Goal: Complete Application Form: Complete application form

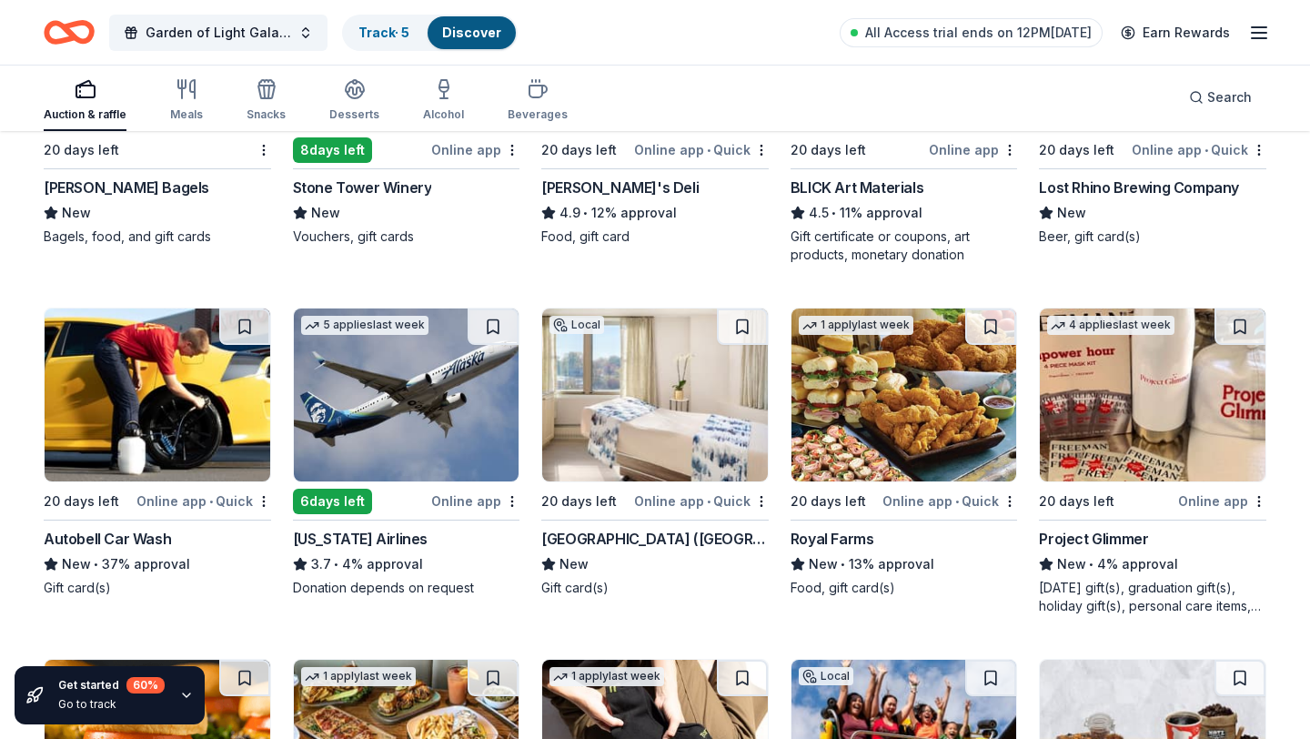
scroll to position [4207, 0]
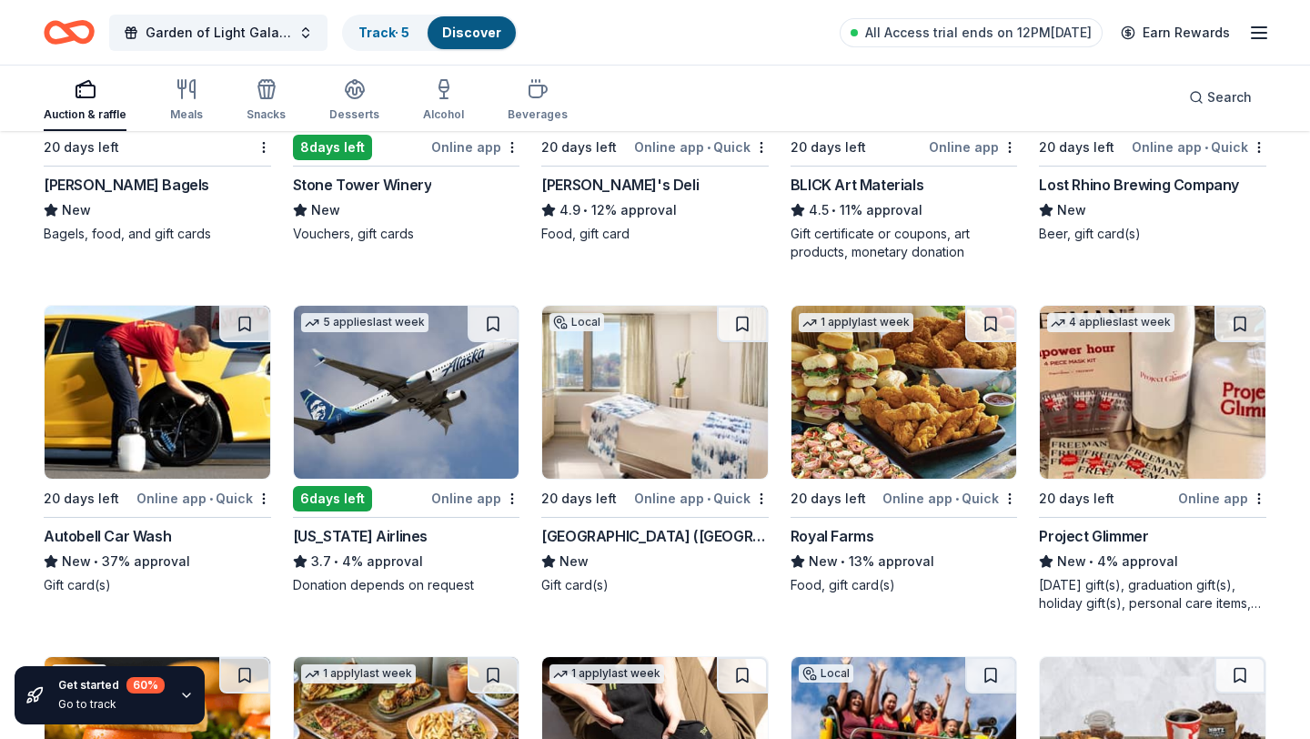
click at [406, 465] on img at bounding box center [407, 392] width 226 height 173
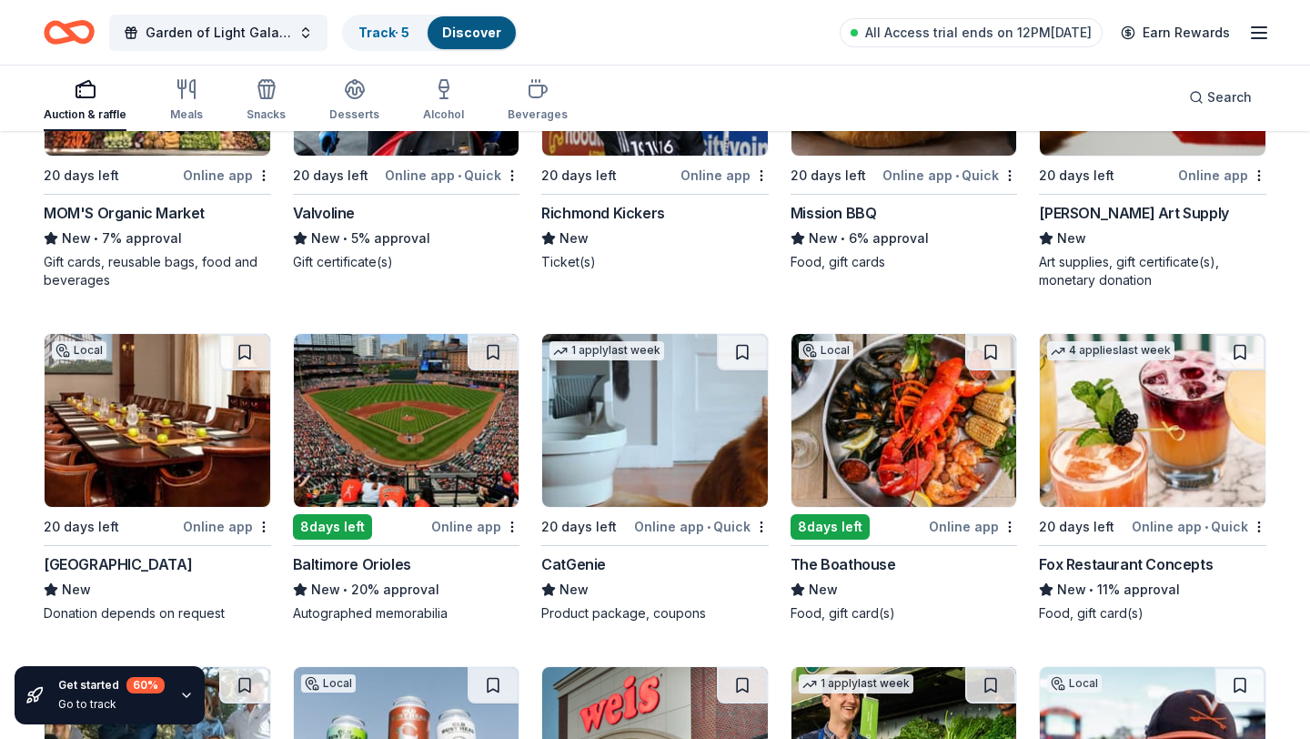
scroll to position [5569, 0]
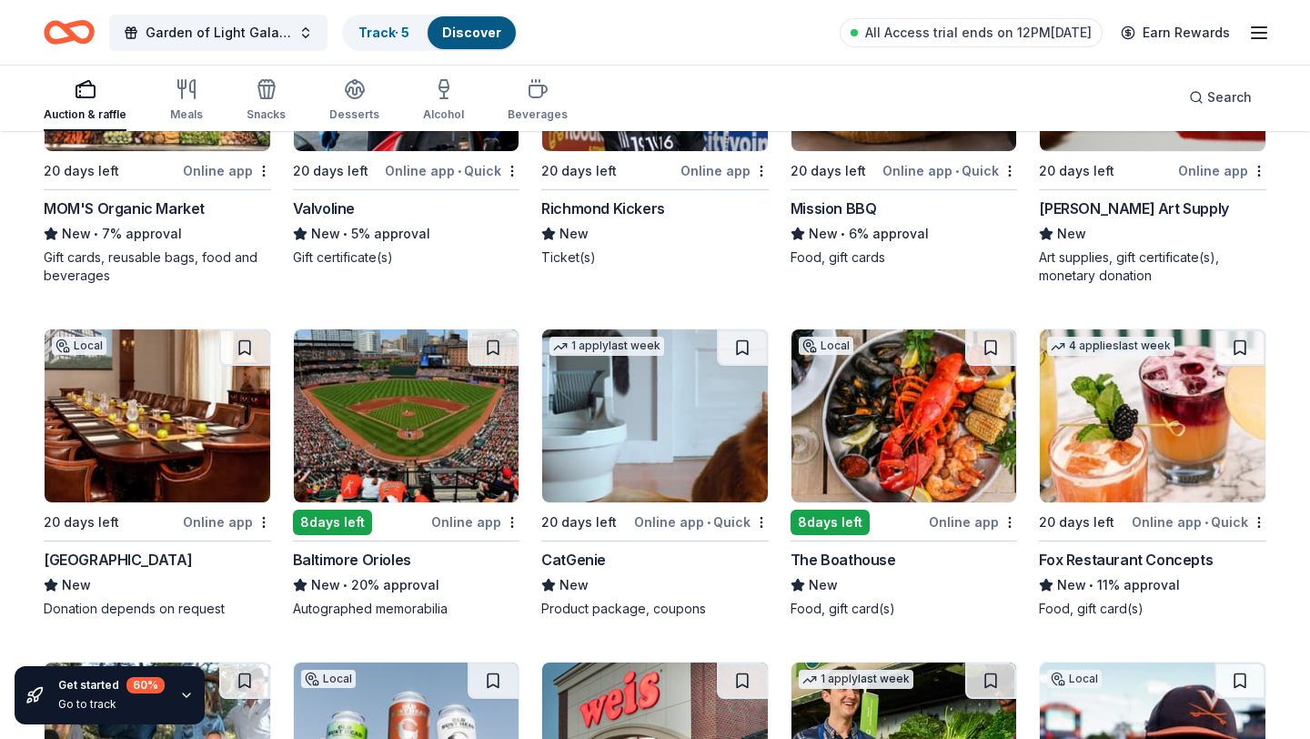
click at [423, 410] on img at bounding box center [407, 415] width 226 height 173
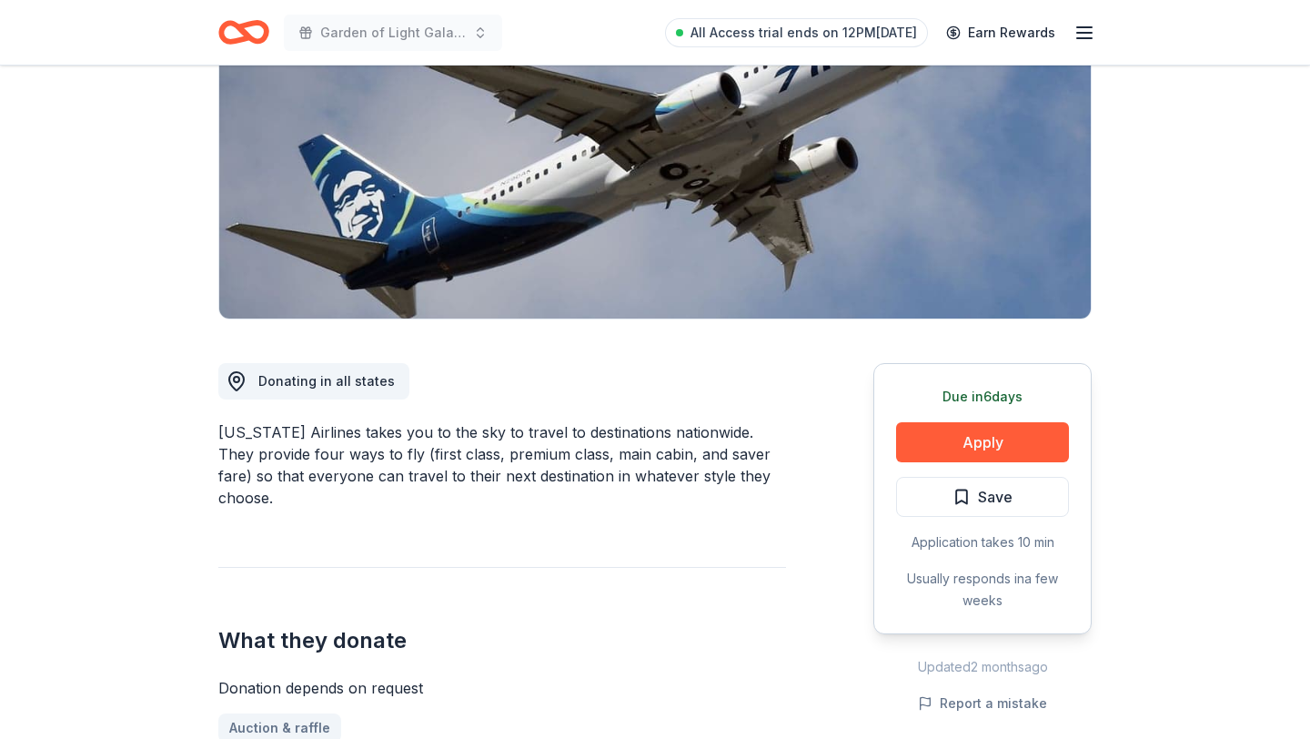
scroll to position [236, 0]
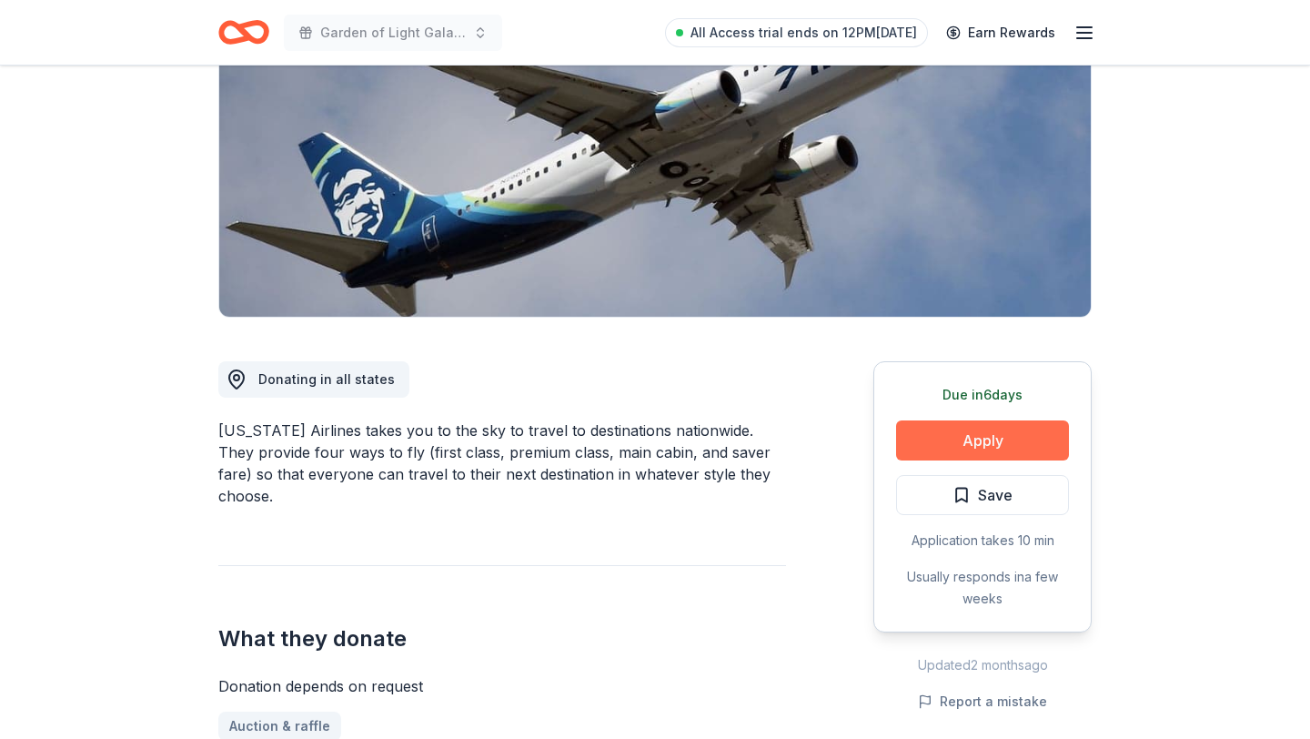
click at [947, 428] on button "Apply" at bounding box center [982, 440] width 173 height 40
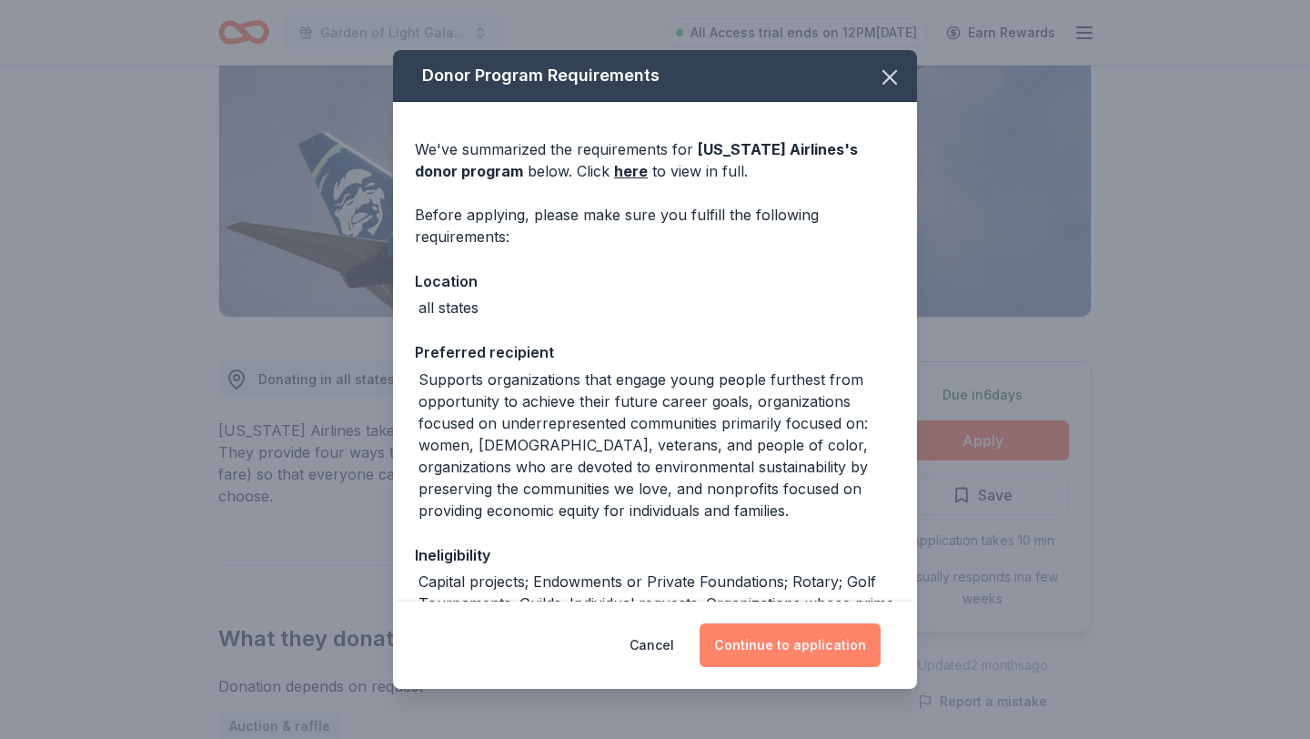
click at [811, 646] on button "Continue to application" at bounding box center [789, 645] width 181 height 44
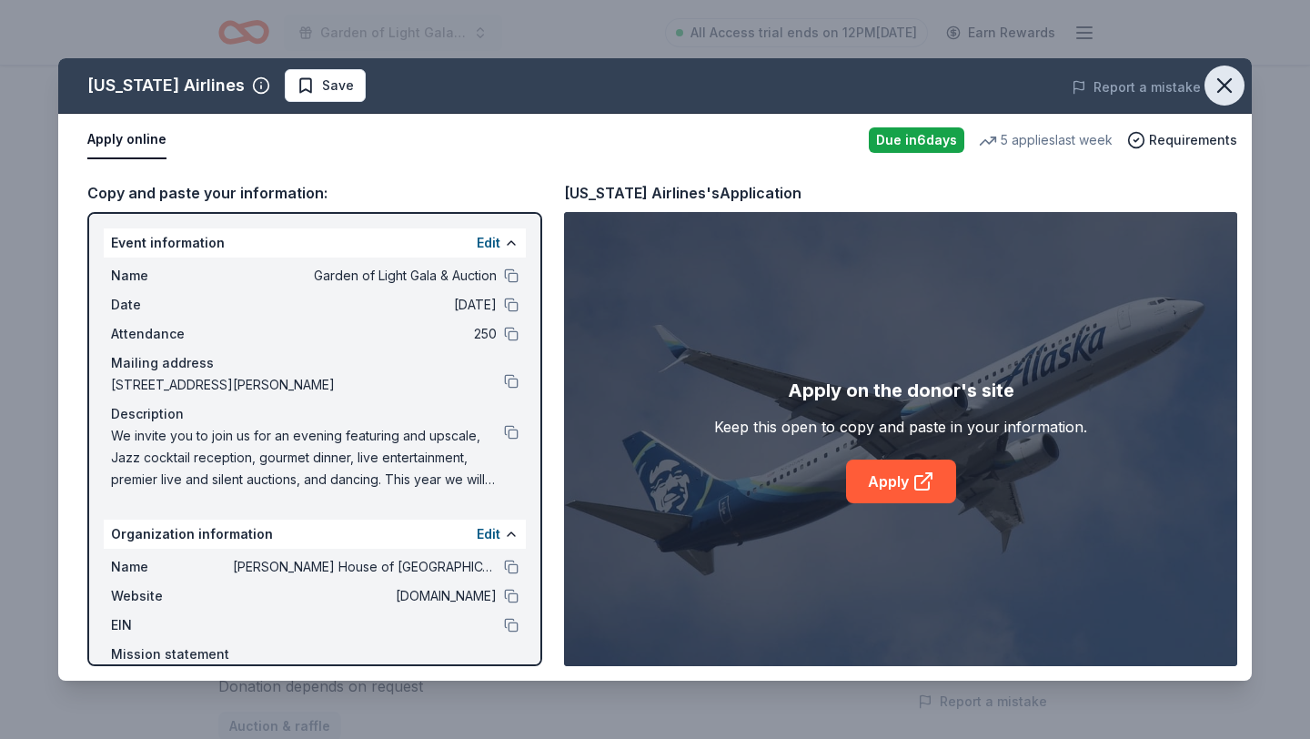
click at [1225, 81] on icon "button" at bounding box center [1224, 85] width 25 height 25
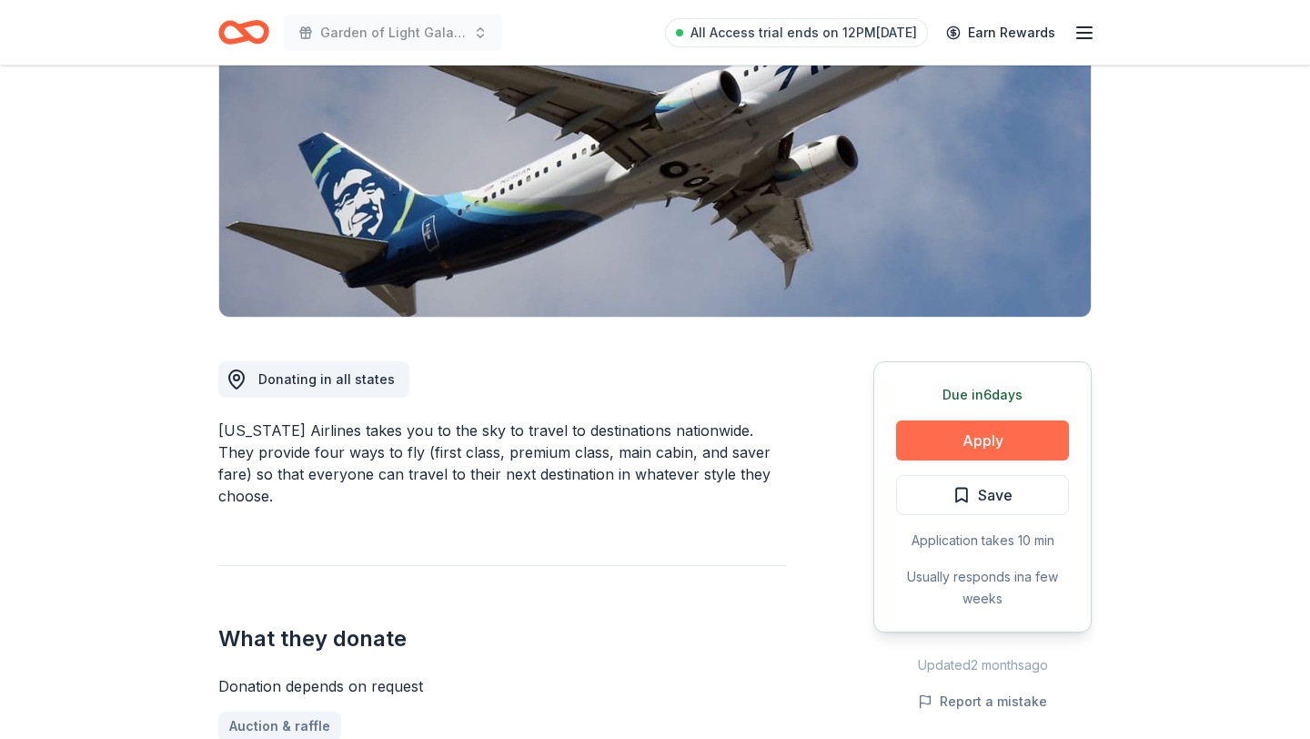
click at [986, 437] on button "Apply" at bounding box center [982, 440] width 173 height 40
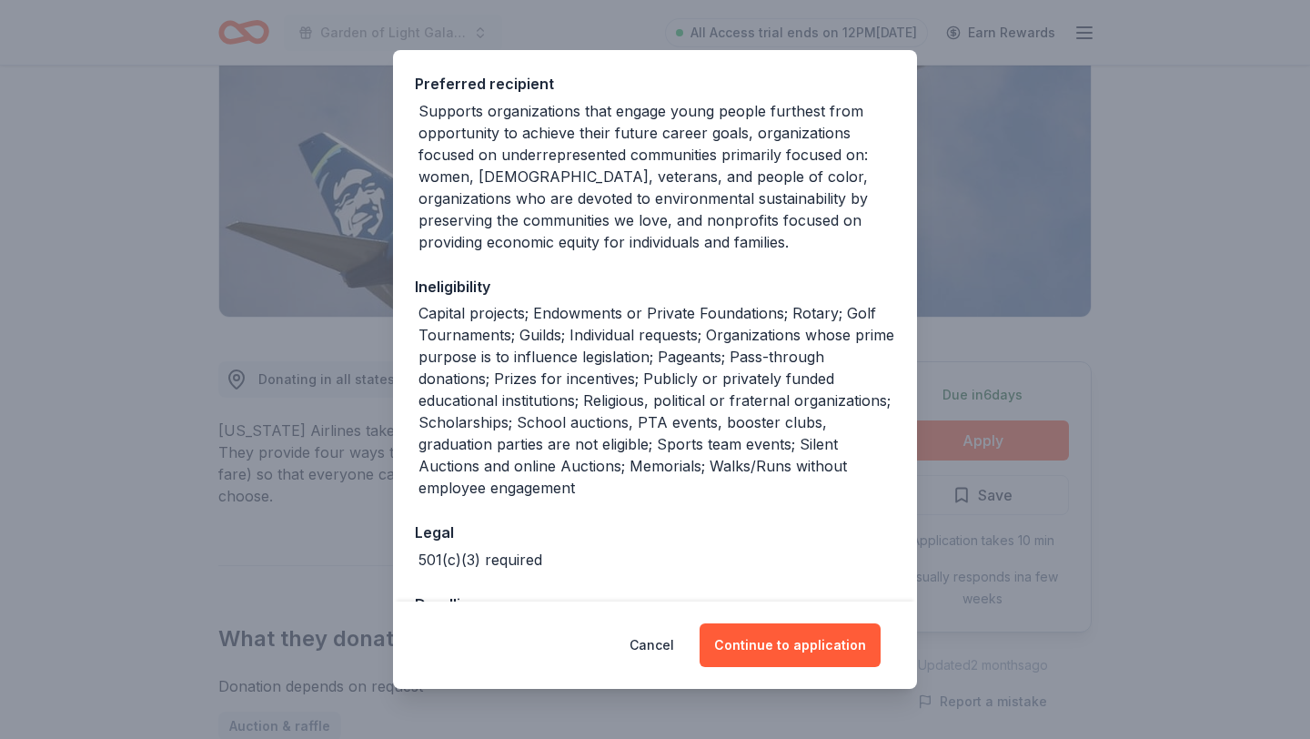
scroll to position [277, 0]
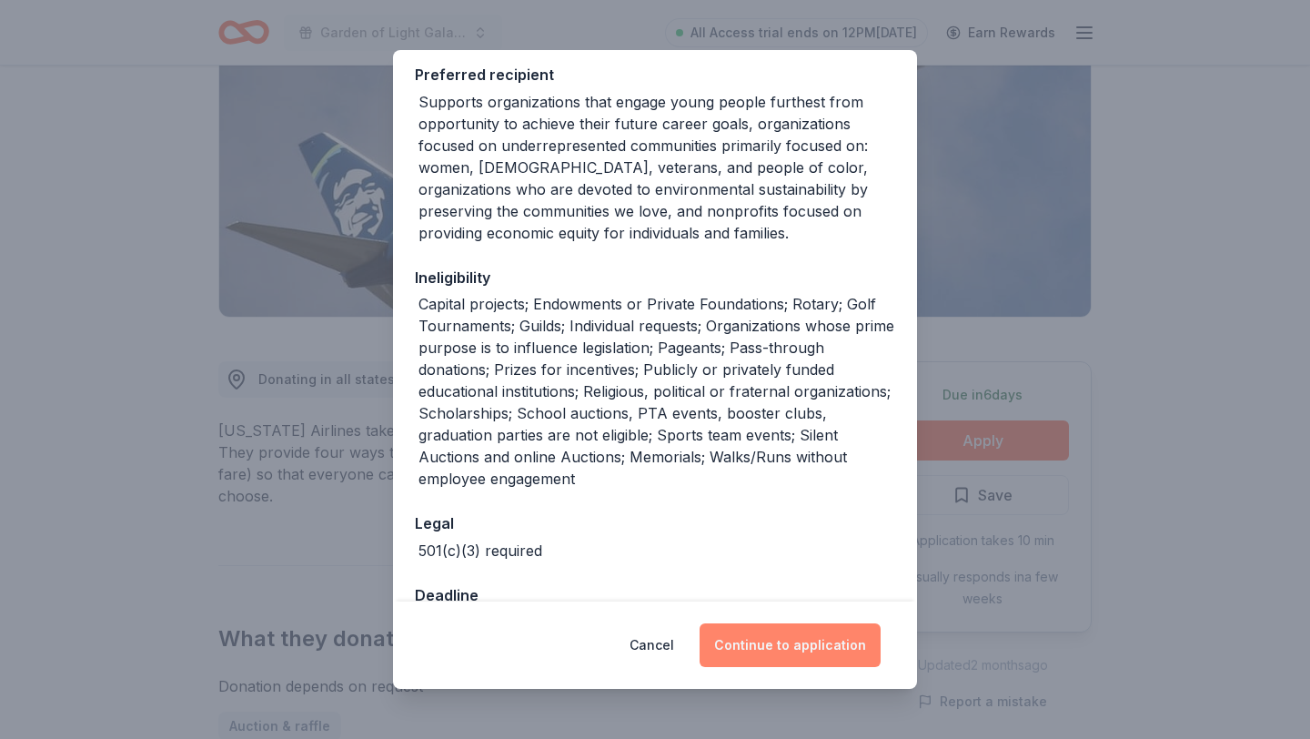
click at [755, 645] on button "Continue to application" at bounding box center [789, 645] width 181 height 44
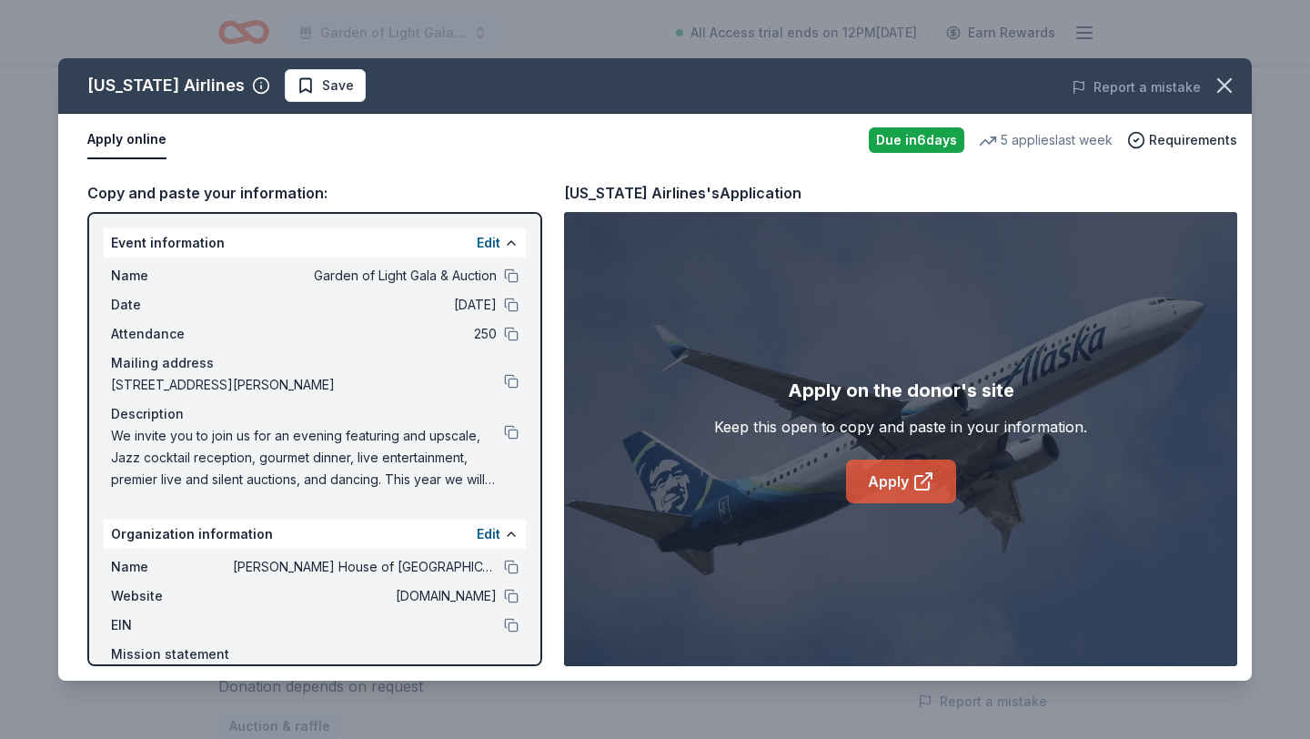
click at [914, 472] on icon at bounding box center [923, 481] width 22 height 22
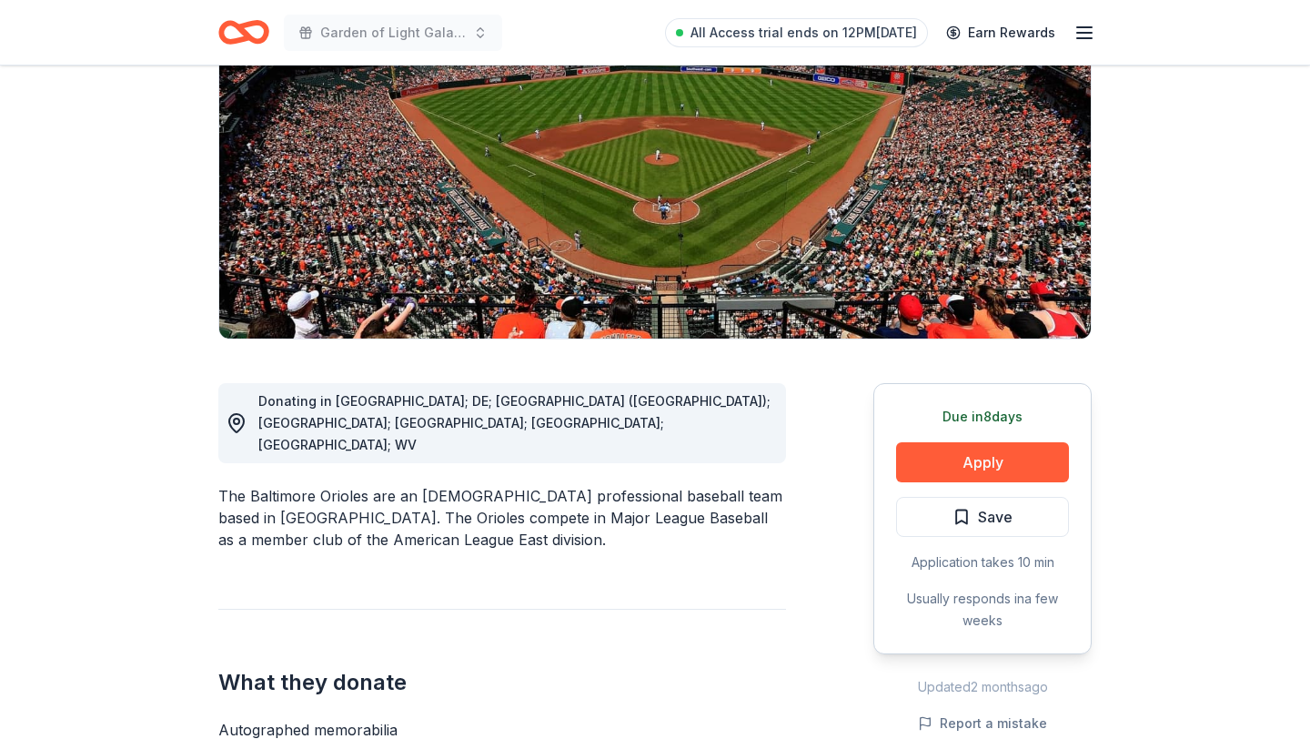
scroll to position [282, 0]
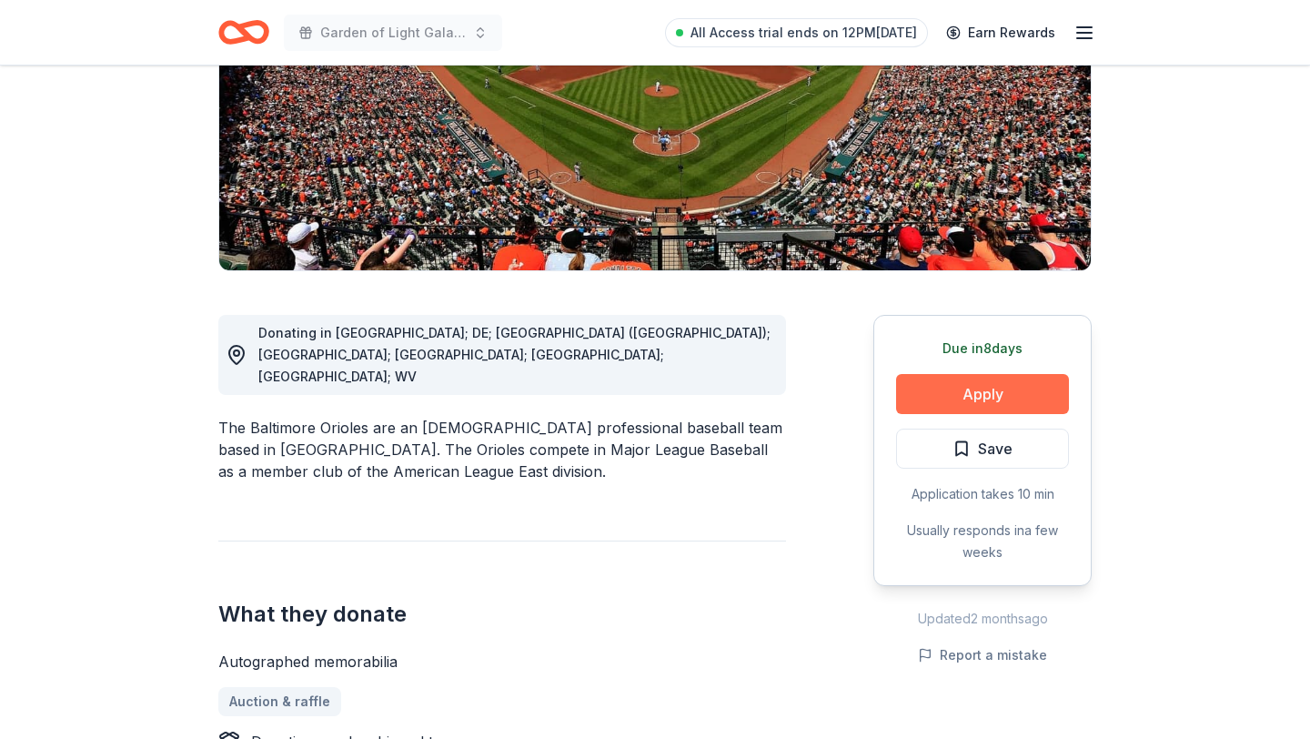
click at [936, 388] on button "Apply" at bounding box center [982, 394] width 173 height 40
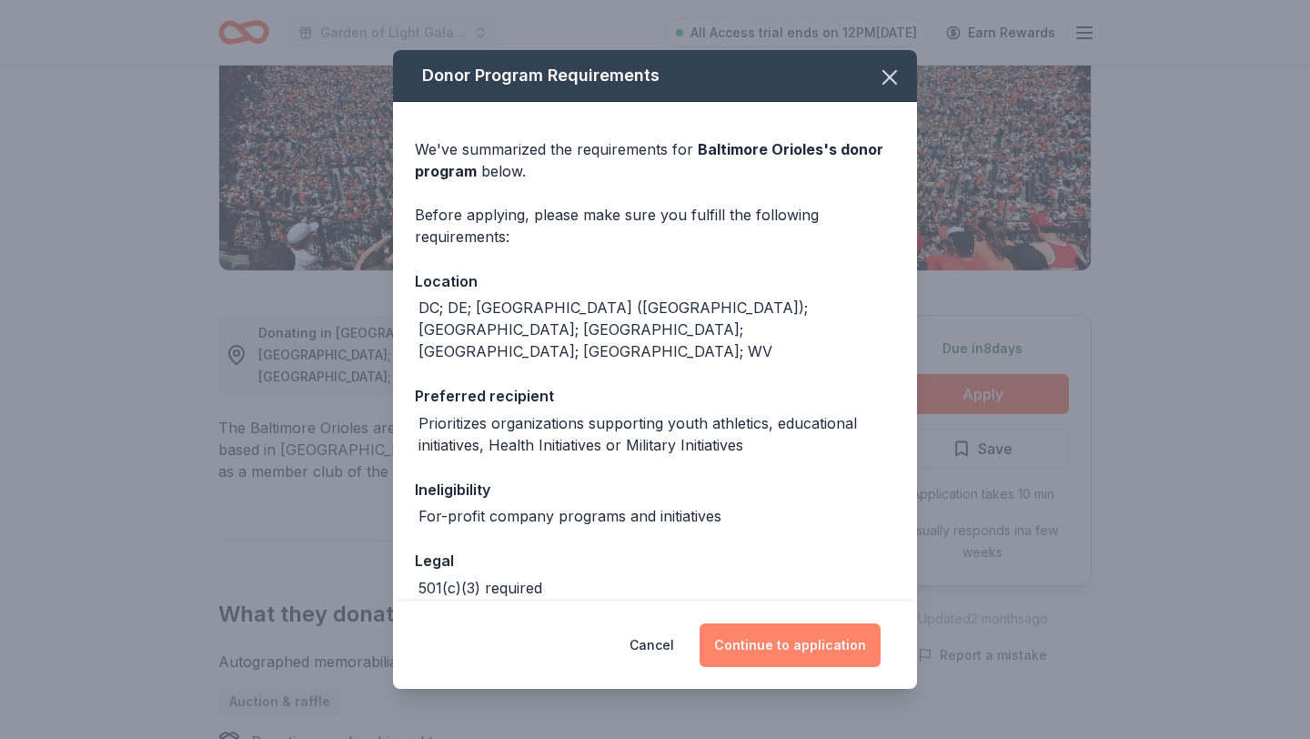
click at [748, 638] on button "Continue to application" at bounding box center [789, 645] width 181 height 44
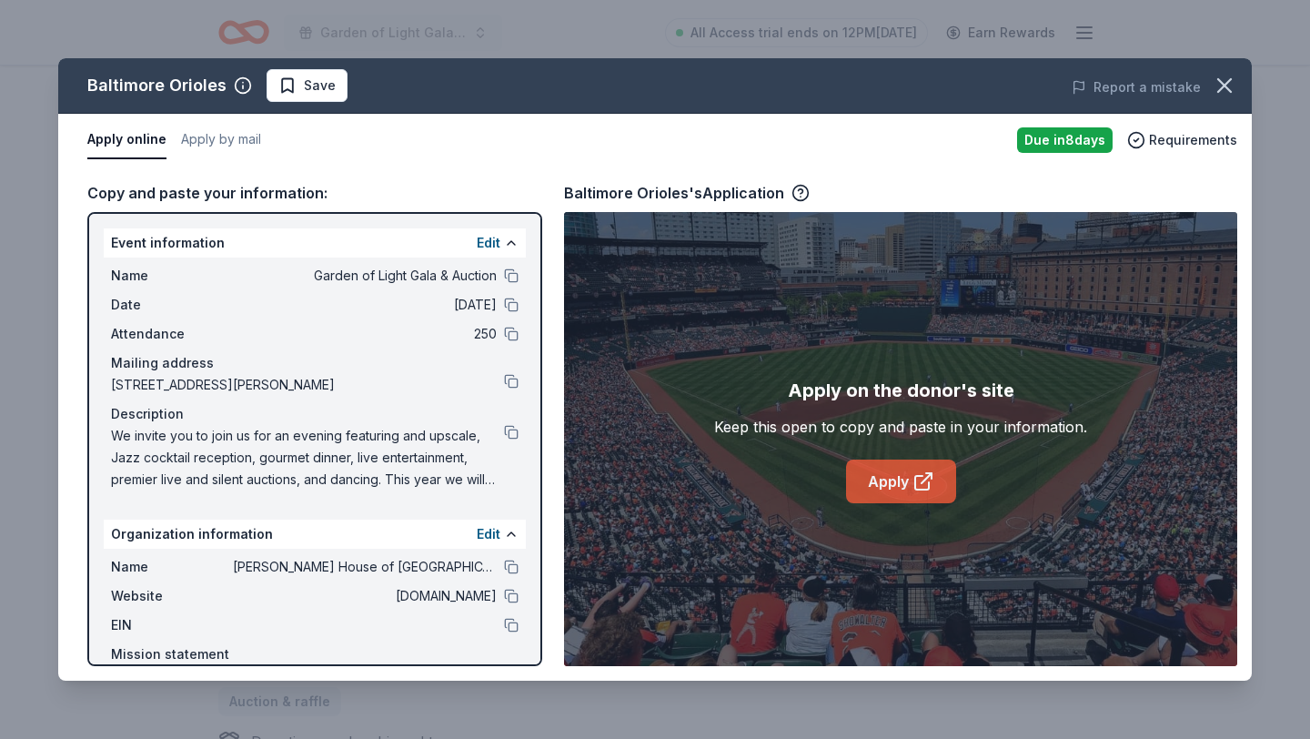
click at [878, 488] on link "Apply" at bounding box center [901, 481] width 110 height 44
